Goal: Task Accomplishment & Management: Manage account settings

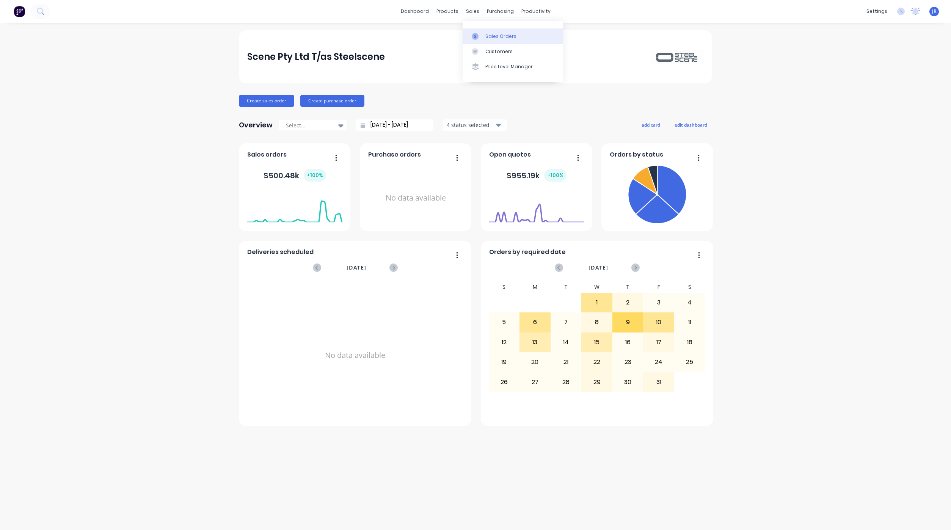
click at [486, 38] on div "Sales Orders" at bounding box center [500, 36] width 31 height 7
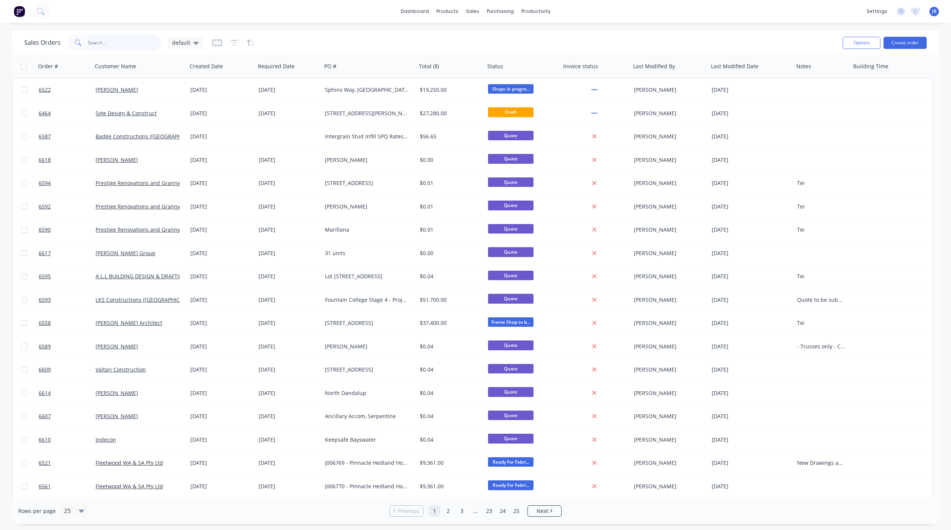
click at [135, 46] on input "text" at bounding box center [125, 42] width 74 height 15
type input "[PERSON_NAME]"
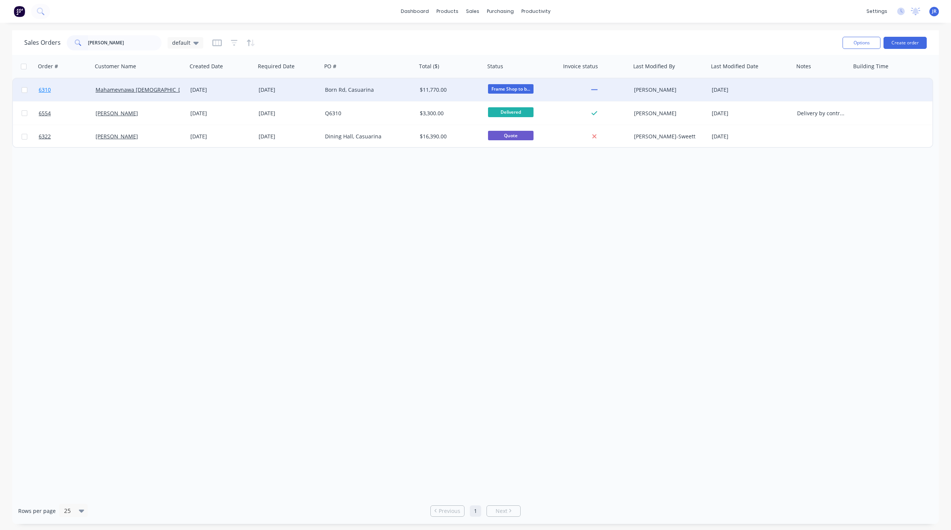
click at [50, 91] on span "6310" at bounding box center [45, 90] width 12 height 8
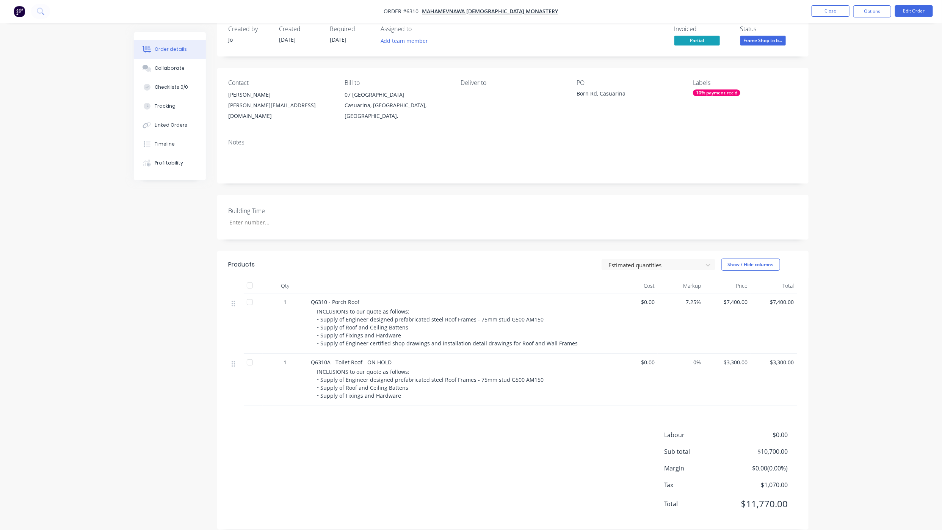
scroll to position [20, 0]
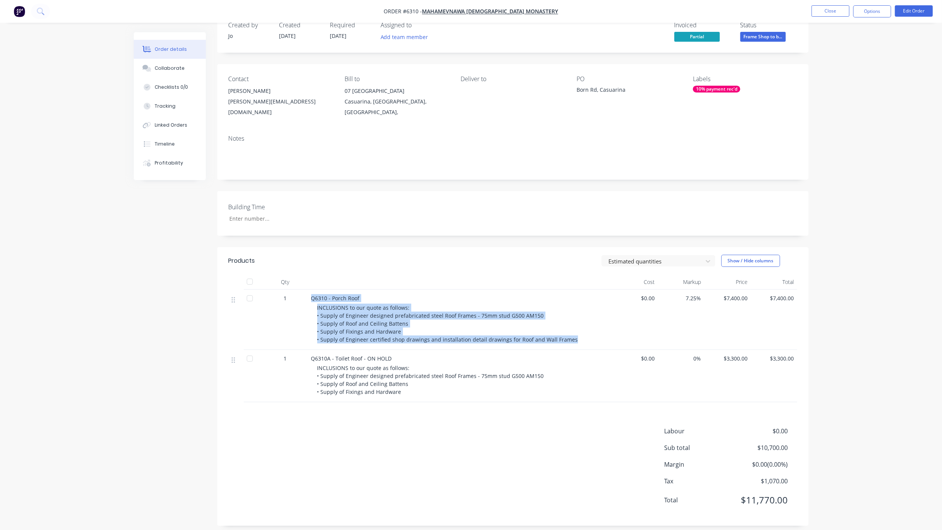
drag, startPoint x: 568, startPoint y: 334, endPoint x: 310, endPoint y: 294, distance: 261.4
click at [310, 294] on div "Q6310 - Porch Roof INCLUSIONS to our quote as follows: • Supply of Engineer des…" at bounding box center [459, 320] width 303 height 60
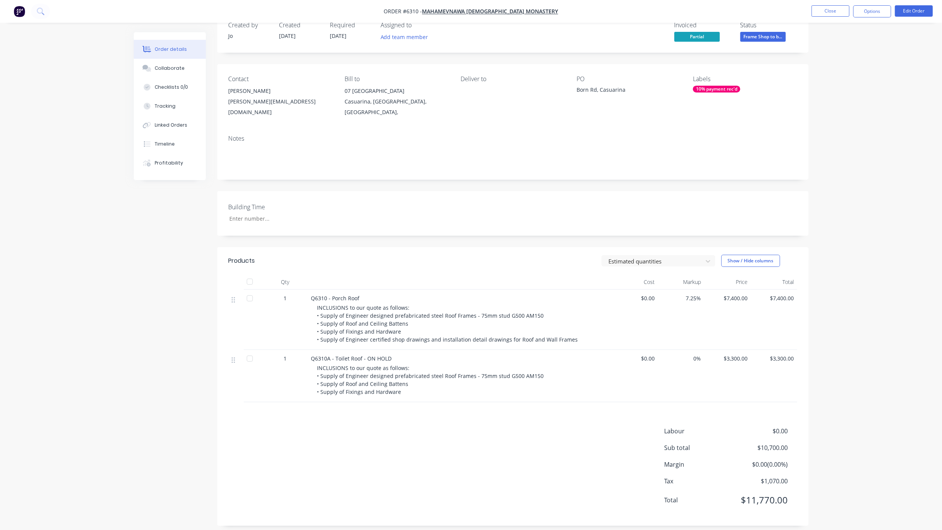
click at [190, 287] on div "Created by [PERSON_NAME] Created [DATE] Required [DATE] Assigned to Add team me…" at bounding box center [471, 275] width 675 height 525
click at [813, 9] on button "Close" at bounding box center [831, 10] width 38 height 11
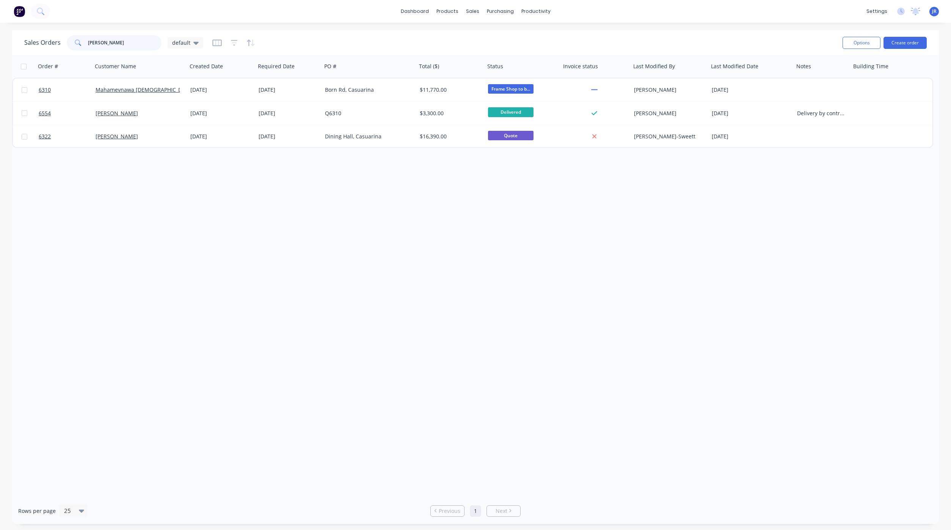
drag, startPoint x: 106, startPoint y: 43, endPoint x: -16, endPoint y: 33, distance: 122.1
click at [0, 33] on html "dashboard products sales purchasing productivity dashboard products Product Cat…" at bounding box center [475, 265] width 951 height 530
type input "kerman"
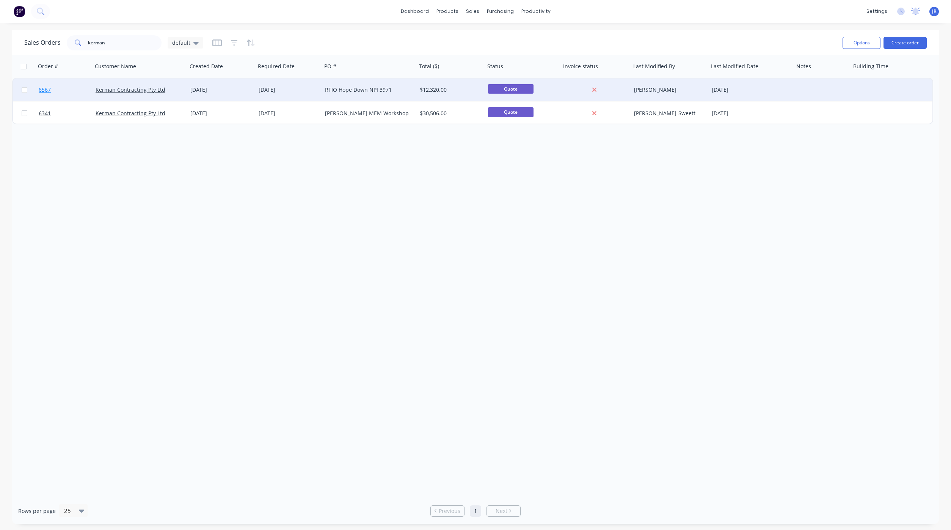
click at [49, 88] on span "6567" at bounding box center [45, 90] width 12 height 8
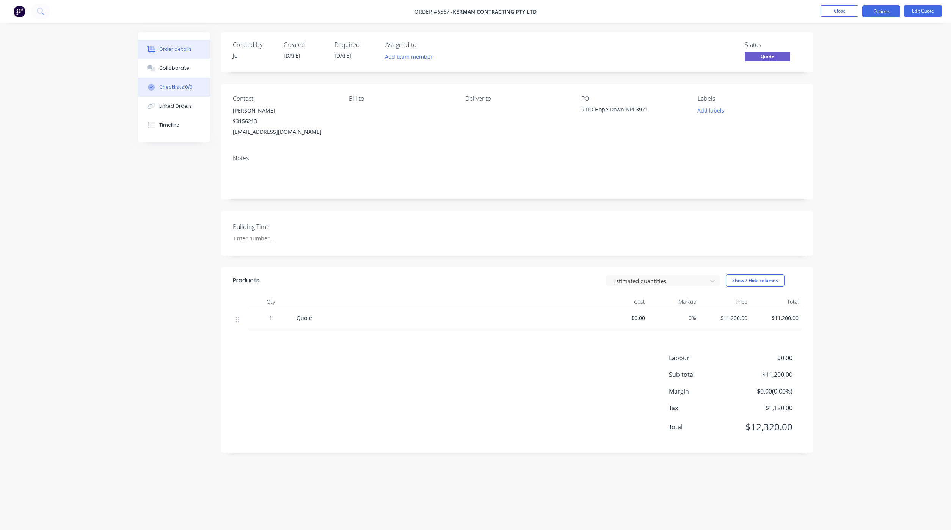
drag, startPoint x: 182, startPoint y: 72, endPoint x: 162, endPoint y: 79, distance: 21.7
click at [182, 72] on button "Collaborate" at bounding box center [174, 68] width 72 height 19
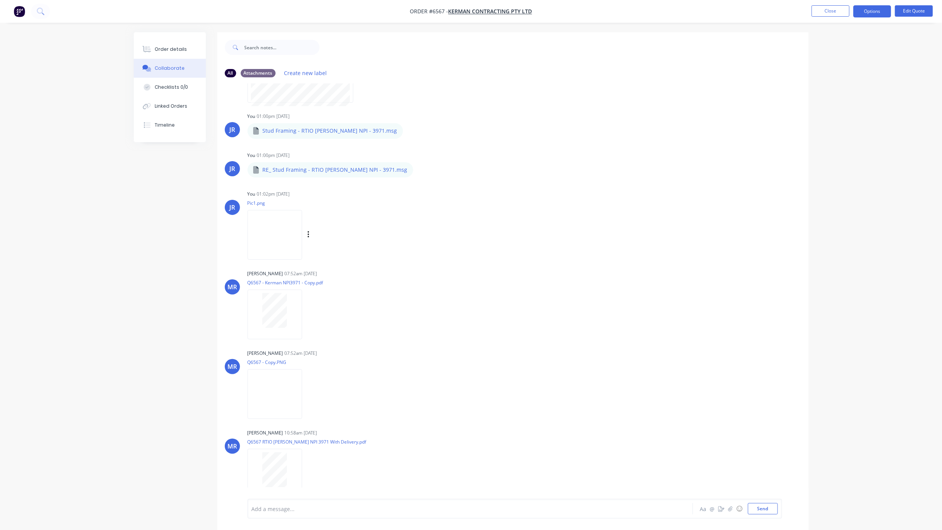
scroll to position [146, 0]
click at [308, 314] on icon "button" at bounding box center [309, 312] width 2 height 7
click at [330, 345] on button "Delete" at bounding box center [358, 348] width 85 height 17
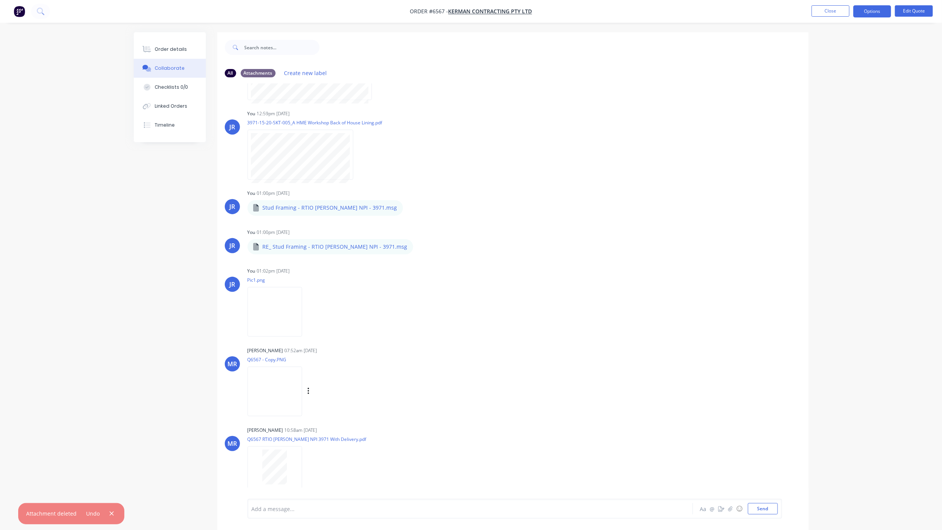
scroll to position [12, 0]
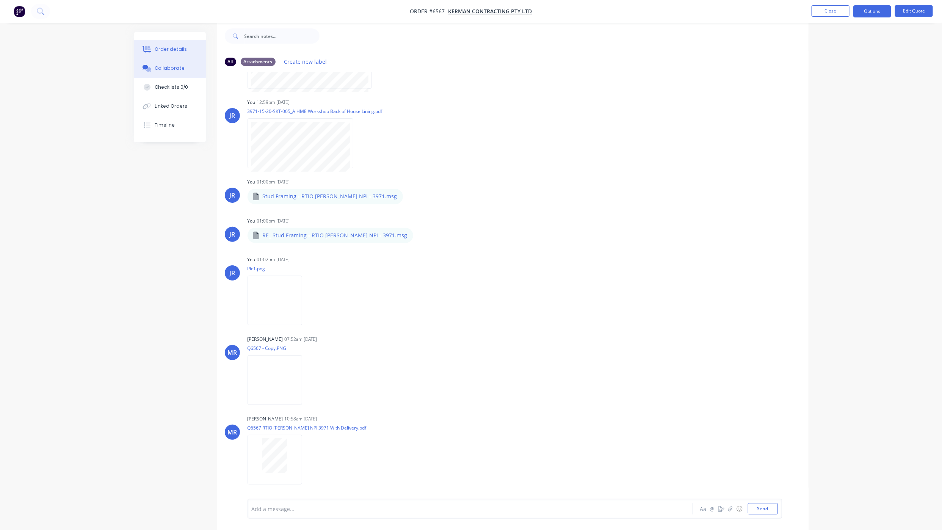
click at [151, 44] on button "Order details" at bounding box center [170, 49] width 72 height 19
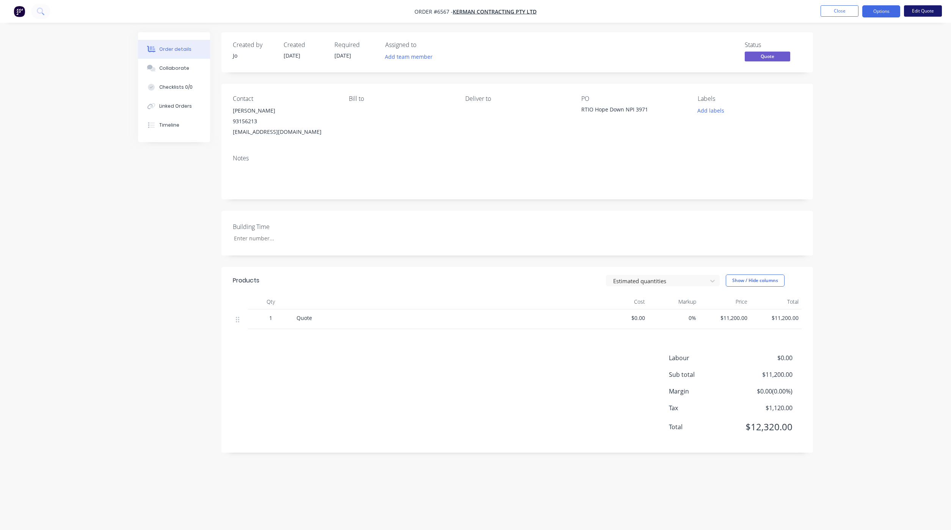
click at [921, 7] on button "Edit Quote" at bounding box center [923, 10] width 38 height 11
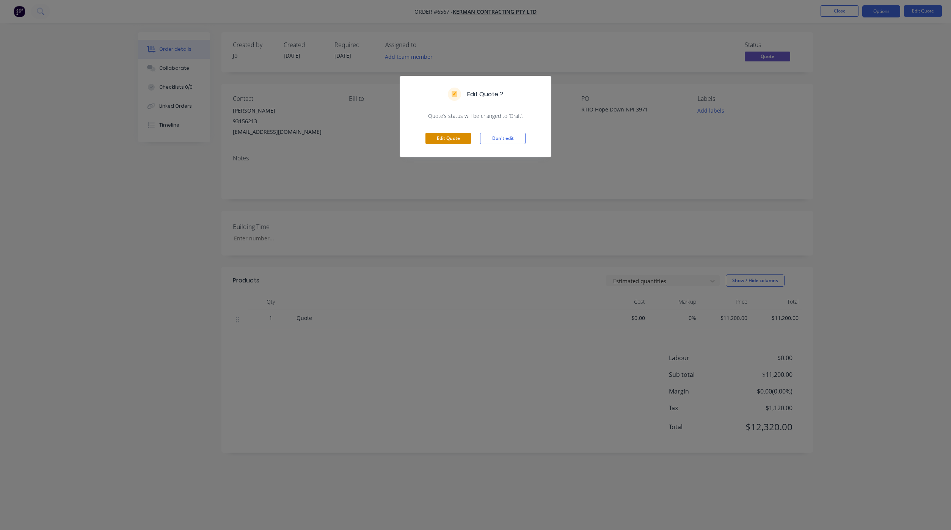
click at [459, 140] on button "Edit Quote" at bounding box center [448, 138] width 46 height 11
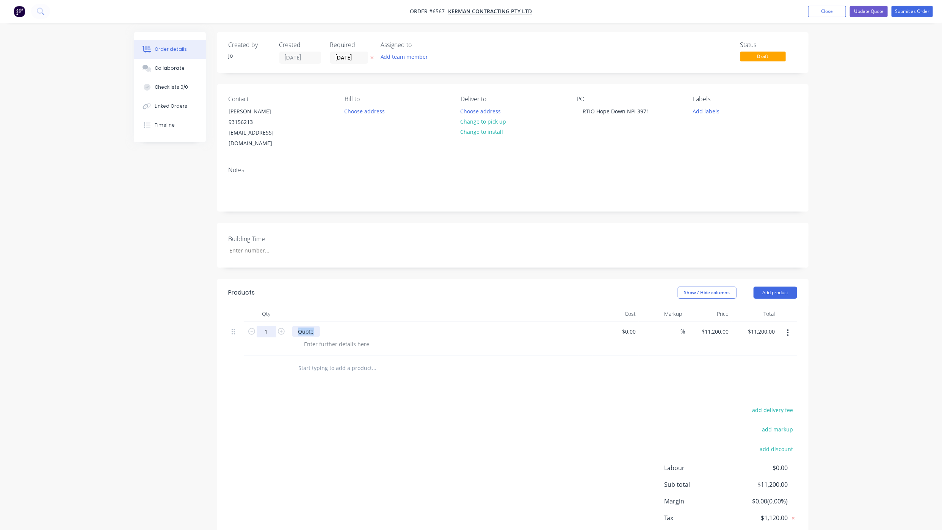
drag, startPoint x: 312, startPoint y: 322, endPoint x: 271, endPoint y: 321, distance: 41.0
click at [271, 322] on div "1 Quote $0.00 $0.00 % $11,200.00 $11,200.00 $11,200.00 $11,200.00" at bounding box center [513, 339] width 569 height 35
paste div
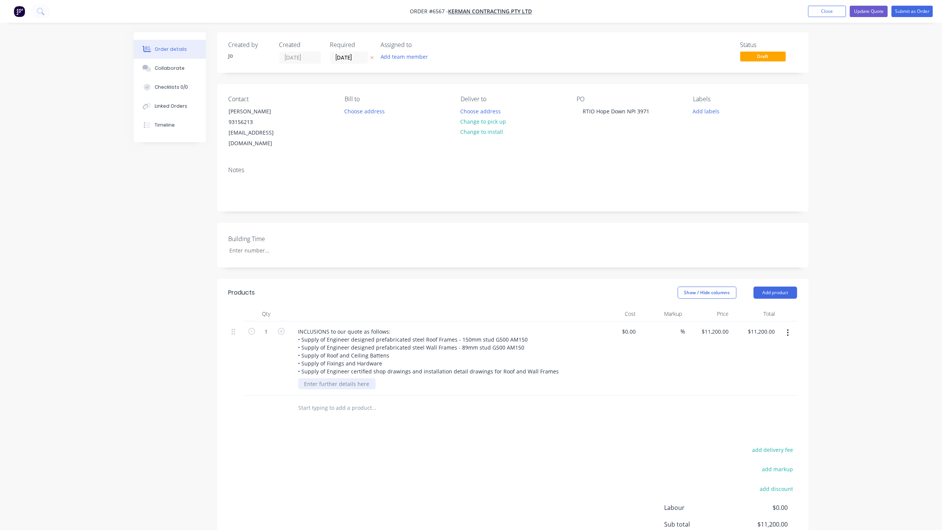
click at [345, 378] on div at bounding box center [336, 383] width 77 height 11
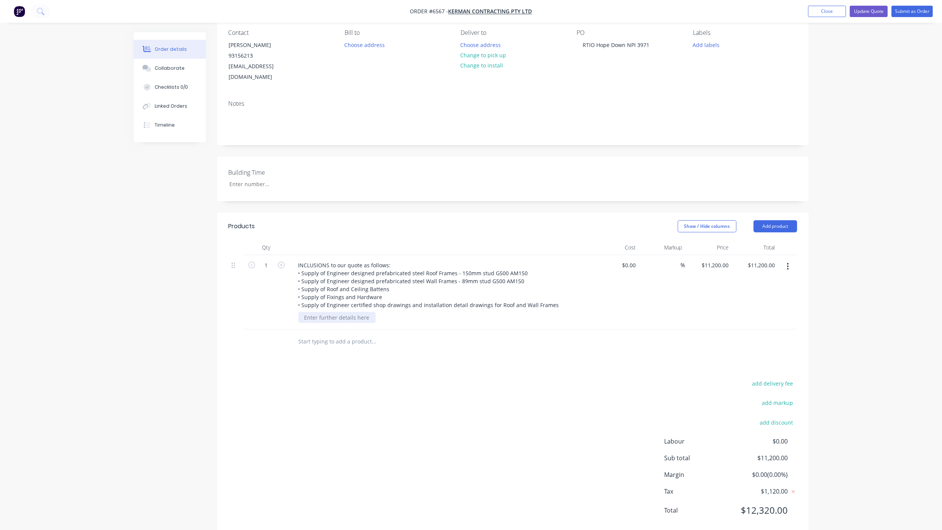
scroll to position [74, 0]
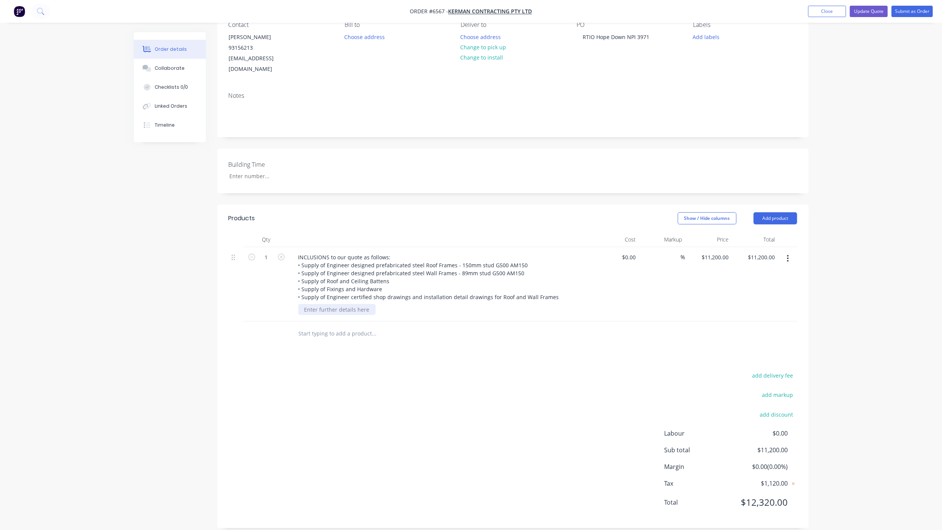
click at [331, 304] on div at bounding box center [336, 309] width 77 height 11
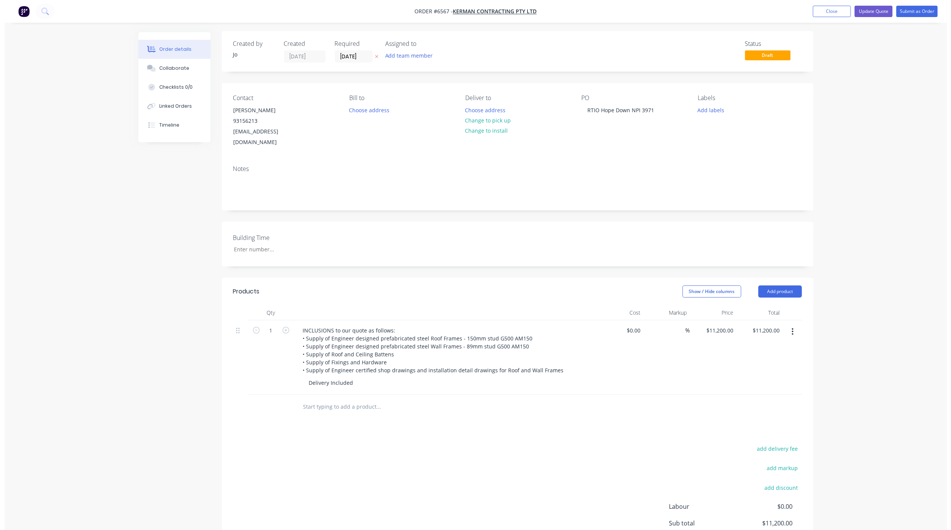
scroll to position [0, 0]
click at [915, 12] on button "Submit as Order" at bounding box center [912, 11] width 41 height 11
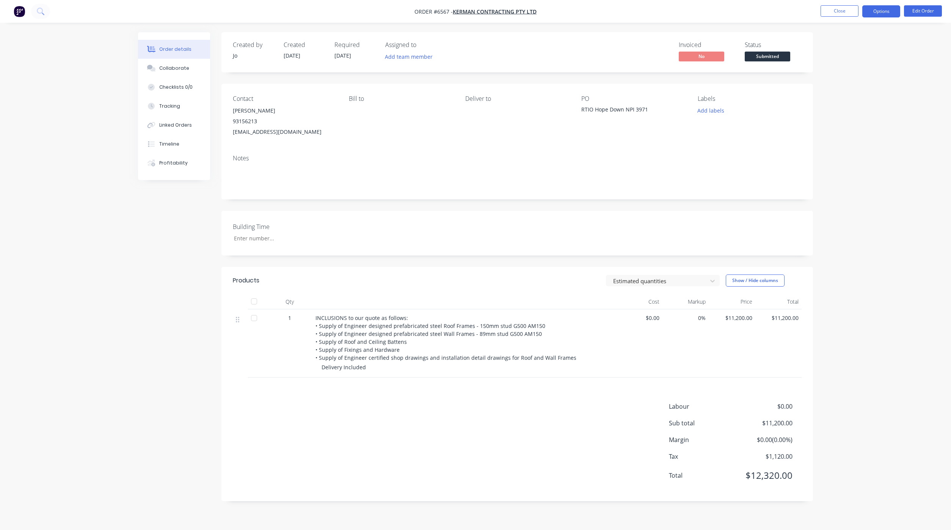
click at [876, 9] on button "Options" at bounding box center [881, 11] width 38 height 12
click at [863, 58] on div "Partial Invoice" at bounding box center [859, 61] width 70 height 11
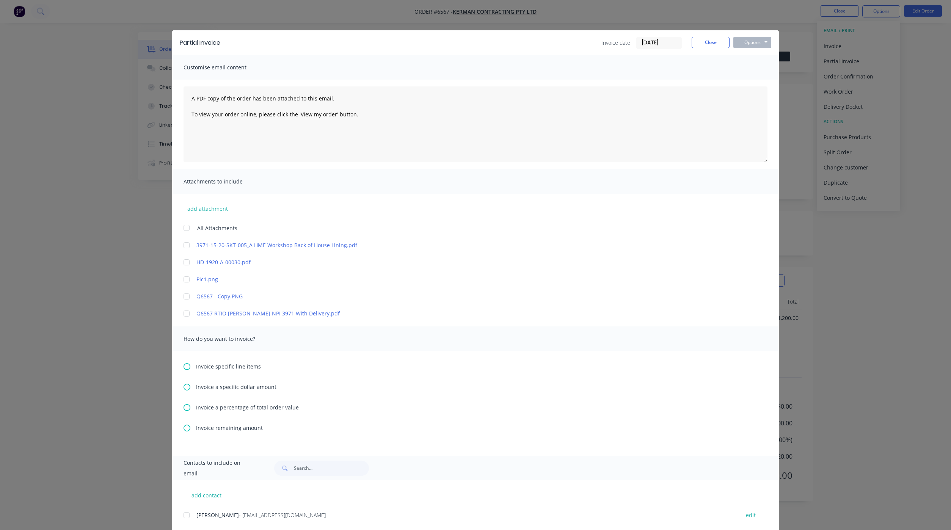
click at [182, 314] on div at bounding box center [186, 313] width 15 height 15
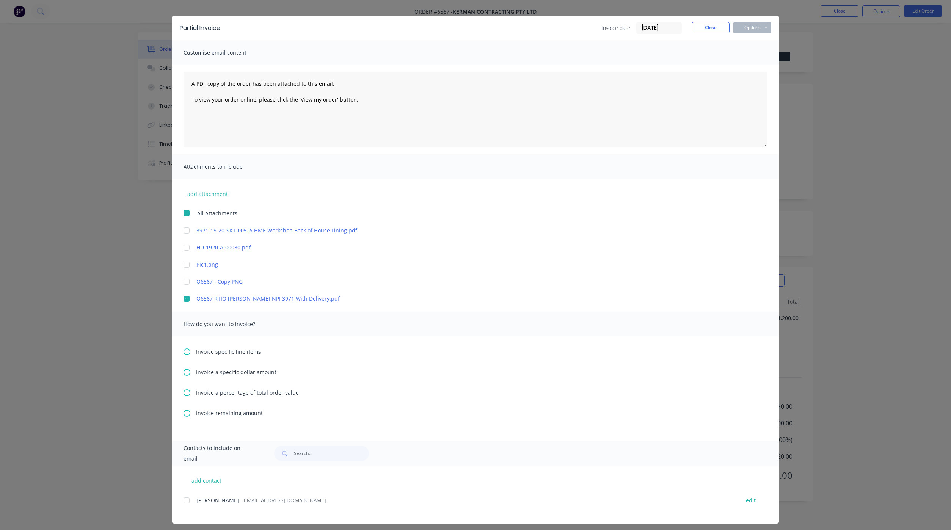
scroll to position [19, 0]
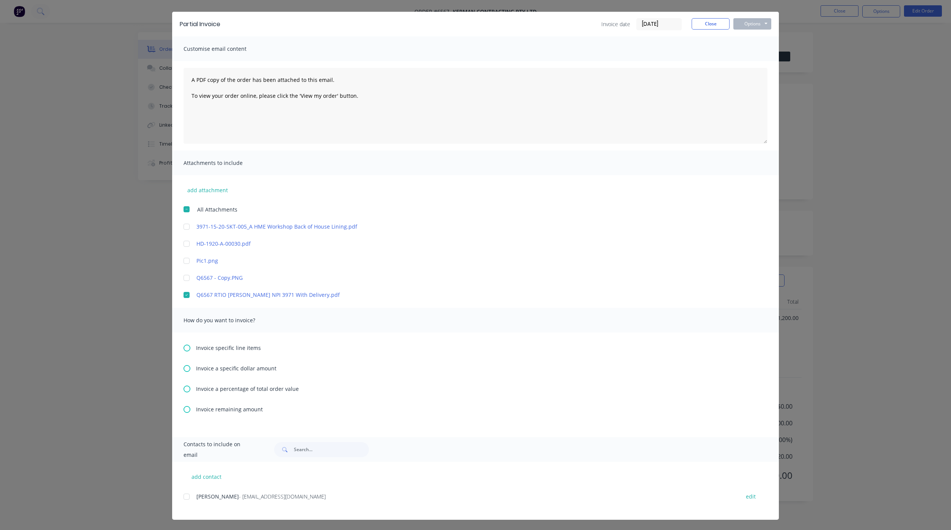
click at [184, 387] on icon at bounding box center [187, 389] width 7 height 7
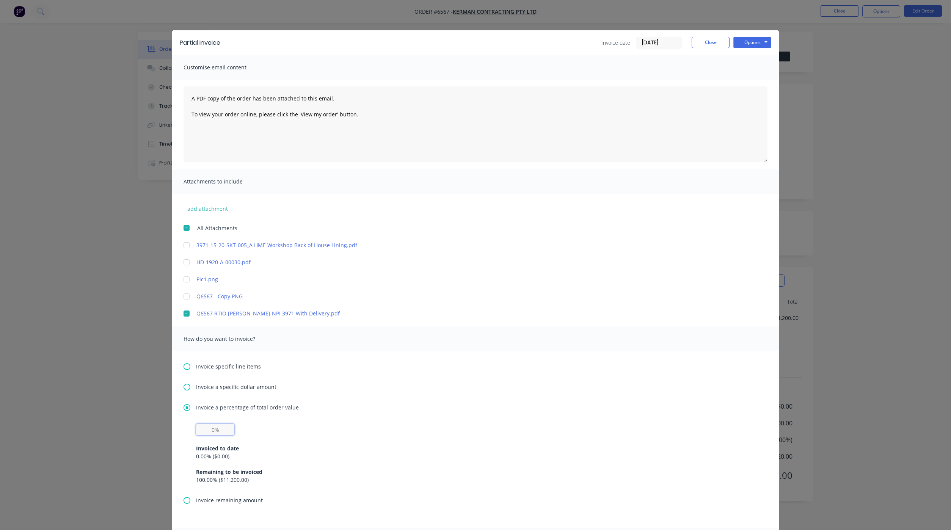
drag, startPoint x: 197, startPoint y: 430, endPoint x: 194, endPoint y: 424, distance: 6.8
click at [197, 430] on input "text" at bounding box center [215, 429] width 38 height 11
type input "10%"
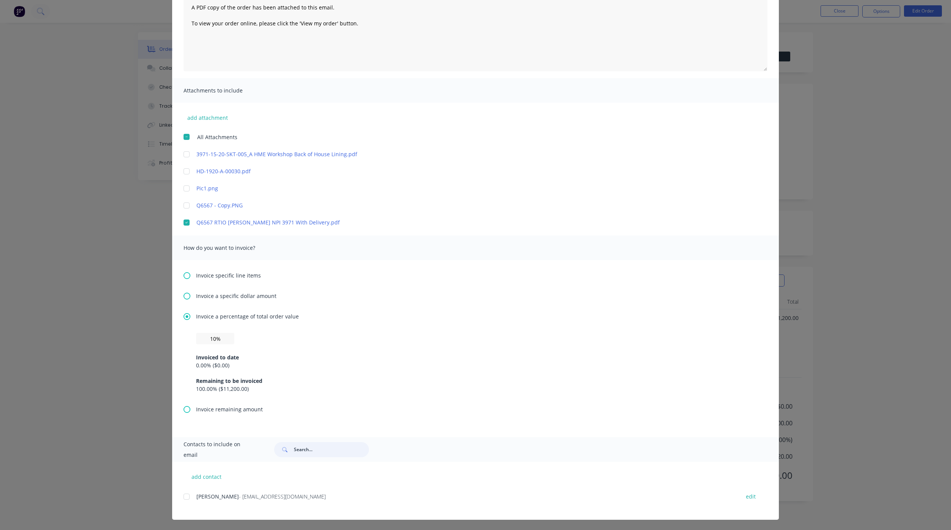
click at [180, 497] on div at bounding box center [186, 496] width 15 height 15
click at [191, 475] on button "add contact" at bounding box center [207, 476] width 46 height 11
select select "AU"
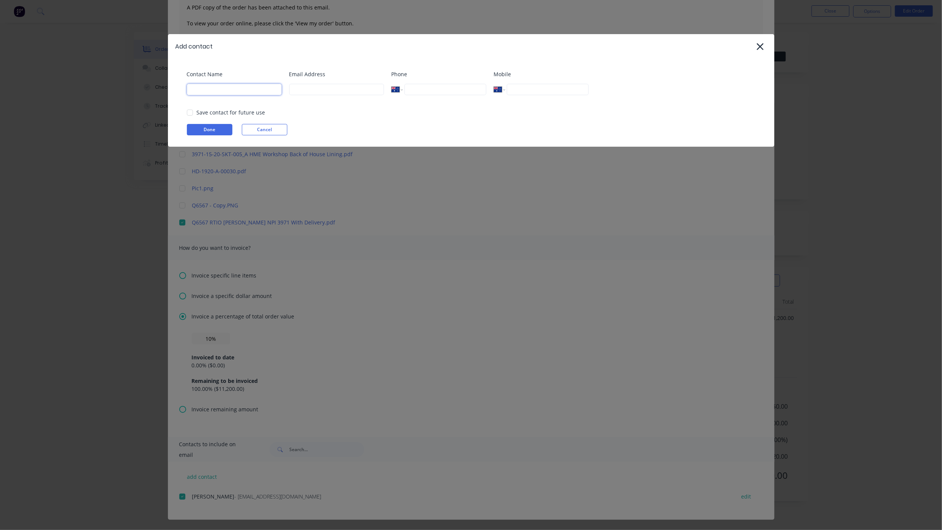
click at [197, 89] on input at bounding box center [234, 89] width 95 height 11
type input "Accounts"
paste input "[EMAIL_ADDRESS][DOMAIN_NAME]"
click at [190, 111] on div at bounding box center [189, 112] width 15 height 15
type input "[EMAIL_ADDRESS][DOMAIN_NAME]"
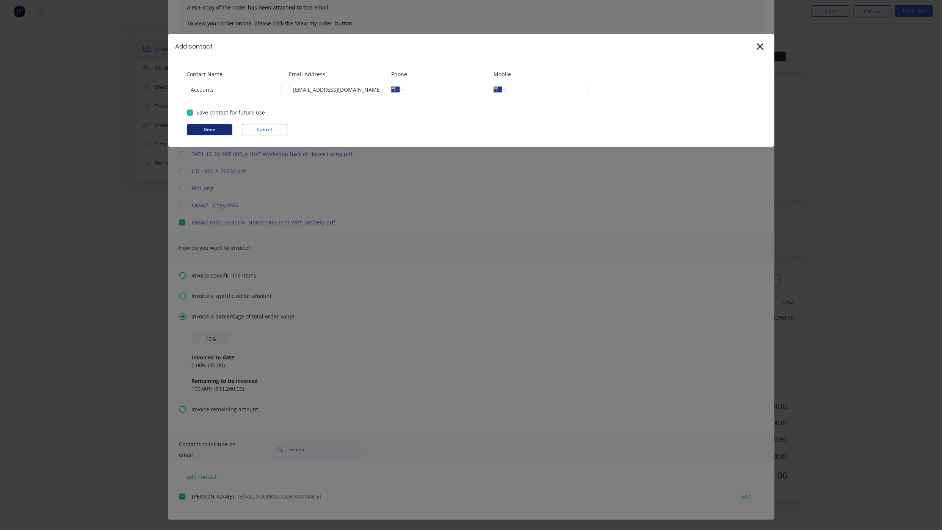
click at [196, 133] on button "Done" at bounding box center [210, 129] width 46 height 11
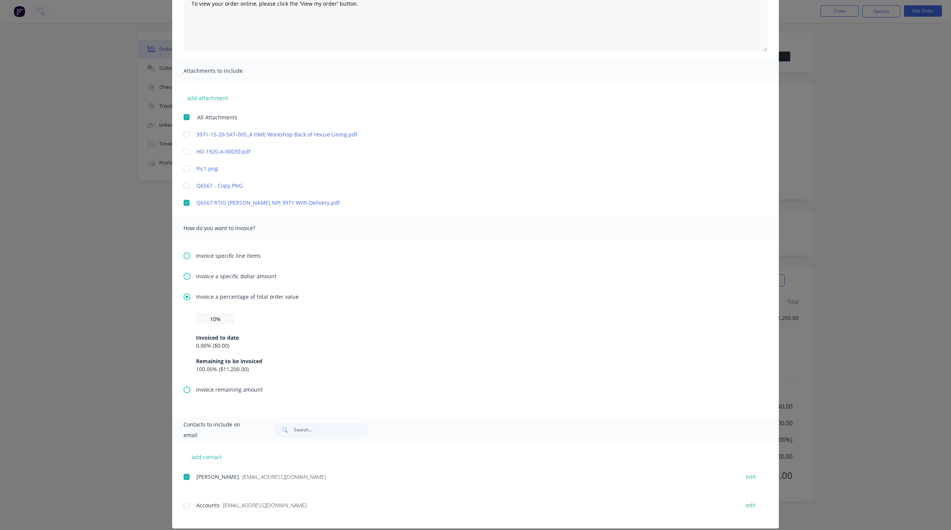
scroll to position [119, 0]
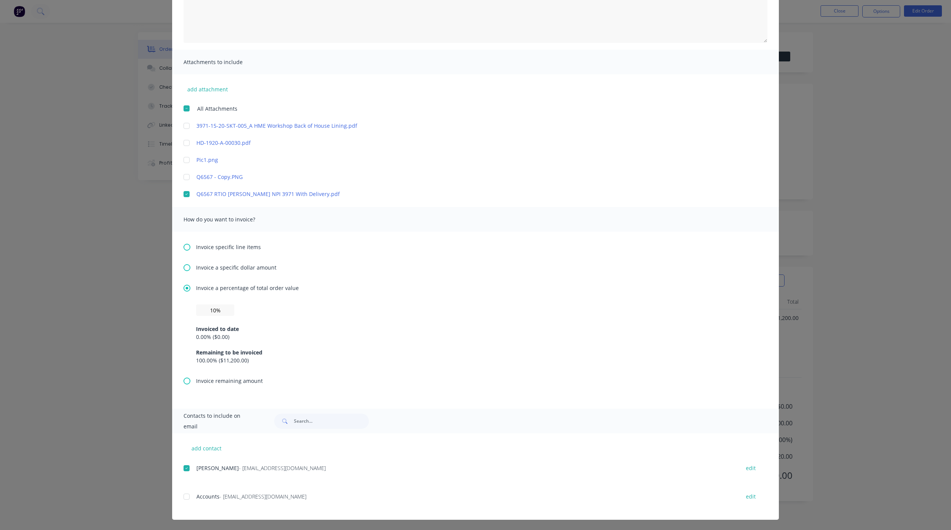
click at [182, 496] on div at bounding box center [186, 496] width 15 height 15
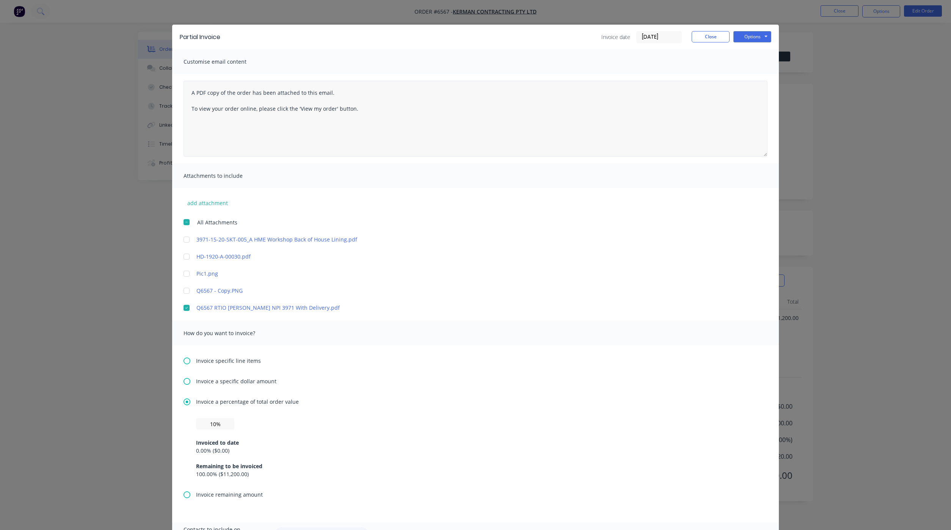
scroll to position [0, 0]
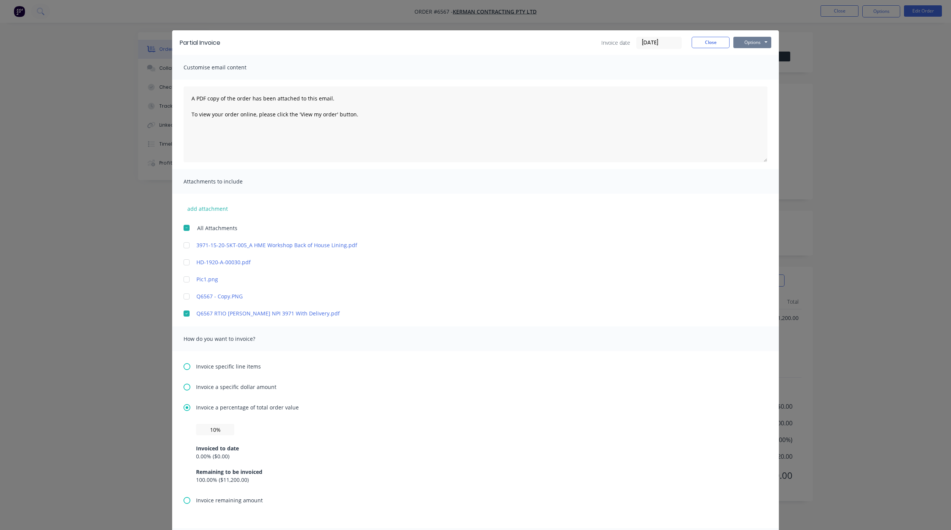
click at [753, 40] on button "Options" at bounding box center [752, 42] width 38 height 11
click at [745, 53] on button "Preview" at bounding box center [757, 56] width 49 height 13
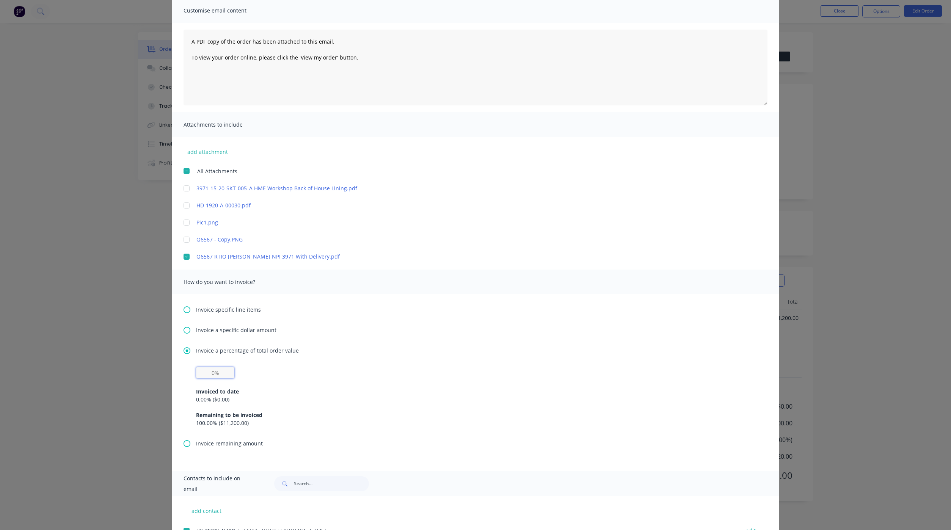
click at [204, 377] on input "text" at bounding box center [215, 372] width 38 height 11
type input "10%"
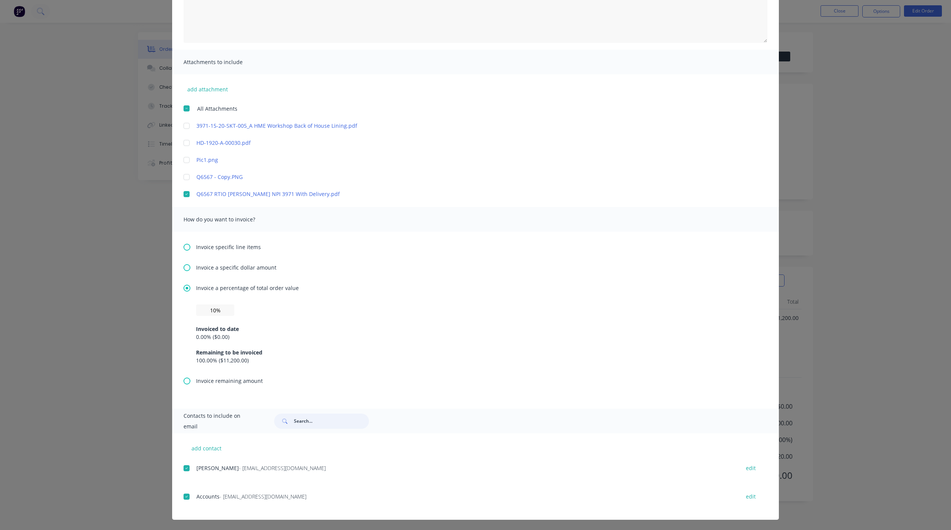
scroll to position [0, 0]
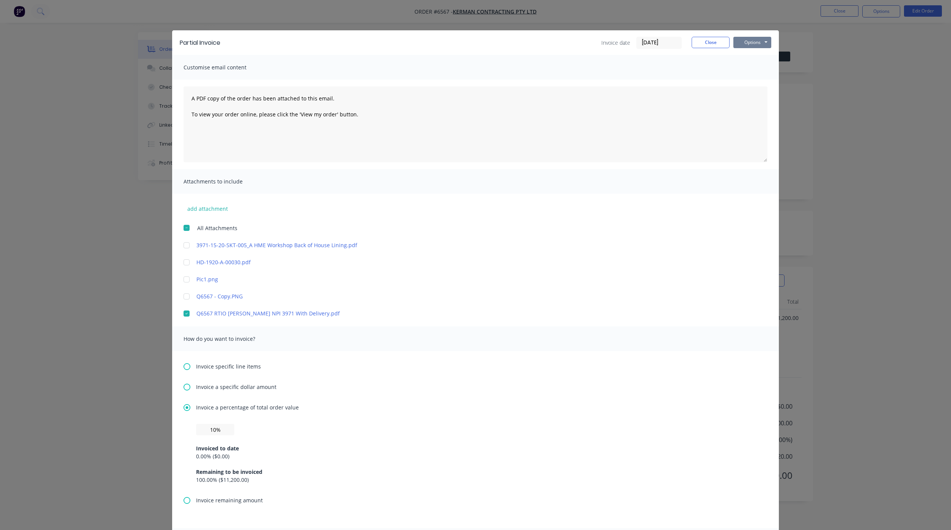
click at [741, 44] on button "Options" at bounding box center [752, 42] width 38 height 11
click at [753, 82] on button "Email" at bounding box center [757, 81] width 49 height 13
click at [708, 45] on button "Close" at bounding box center [711, 42] width 38 height 11
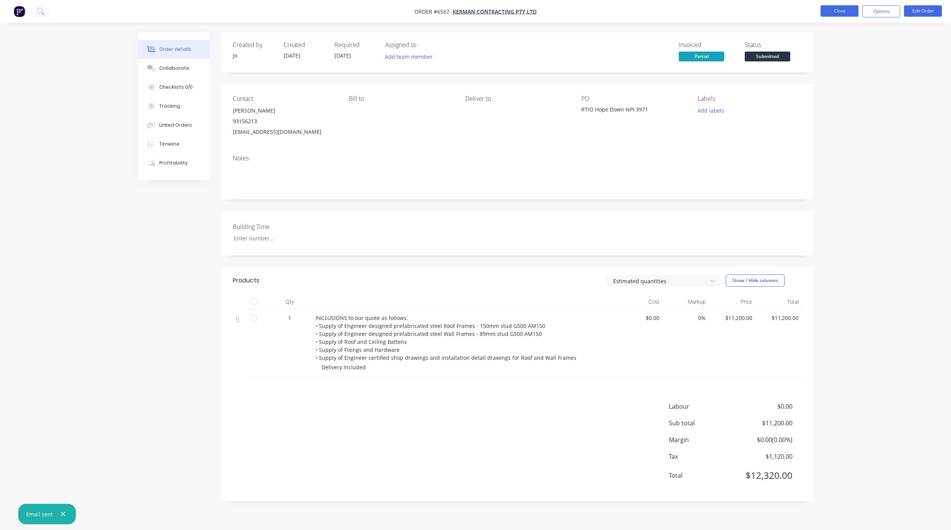
click at [850, 10] on button "Close" at bounding box center [840, 10] width 38 height 11
